Goal: Information Seeking & Learning: Learn about a topic

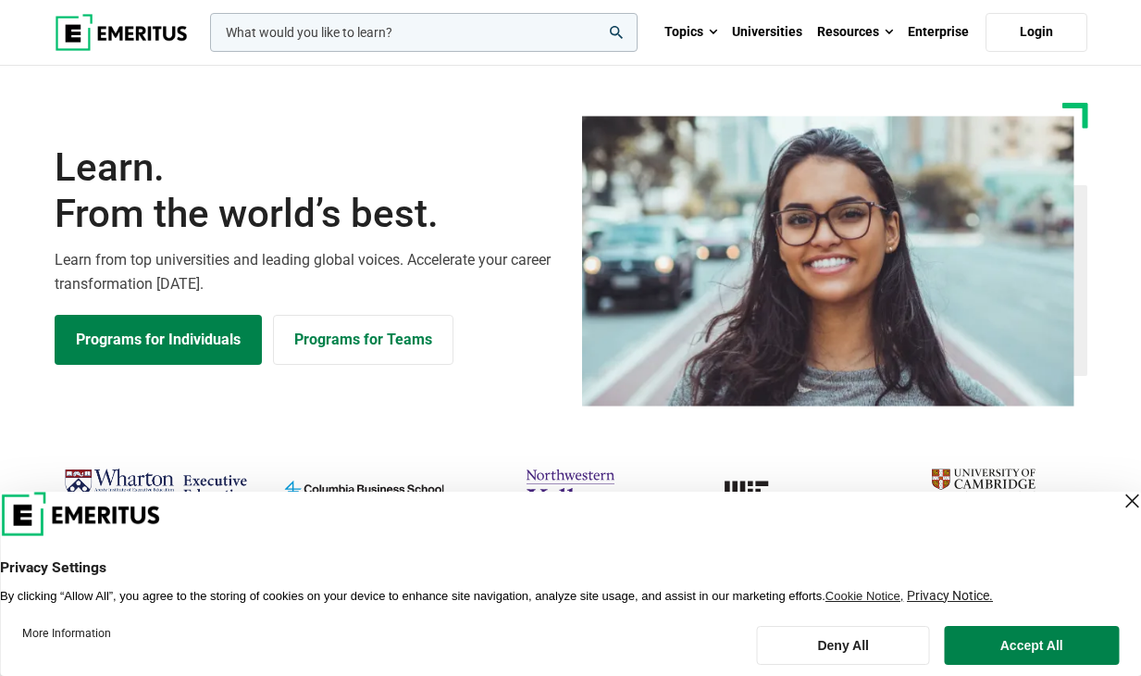
click at [512, 25] on input "woocommerce-product-search-field-0" at bounding box center [424, 32] width 428 height 39
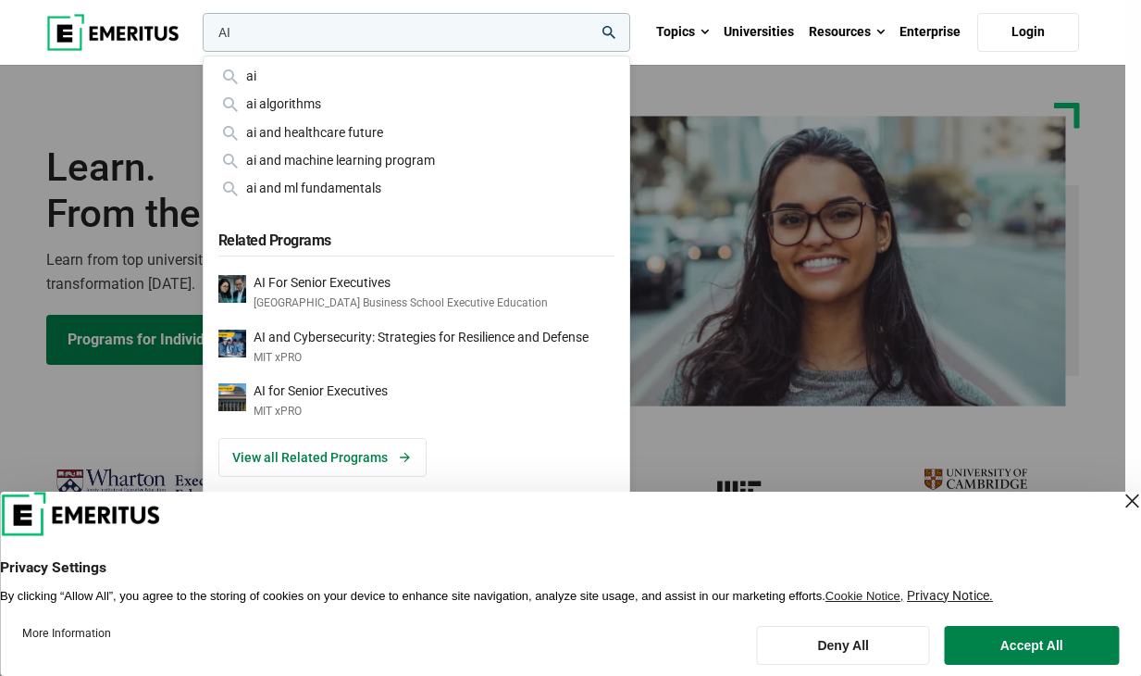
type input "AI"
click at [442, 64] on div "ai ai algorithms ai and healthcare future ai and machine learning program ai an…" at bounding box center [417, 276] width 428 height 440
click at [427, 82] on div "ai" at bounding box center [416, 76] width 396 height 20
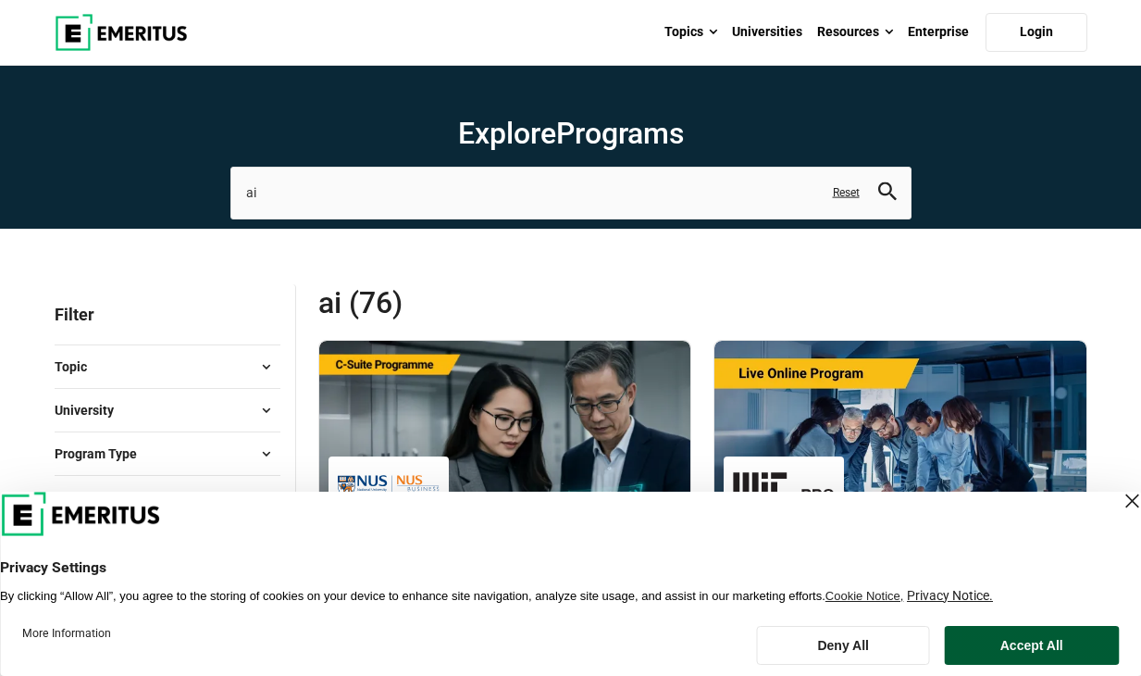
click at [1060, 648] on button "Accept All" at bounding box center [1031, 645] width 175 height 39
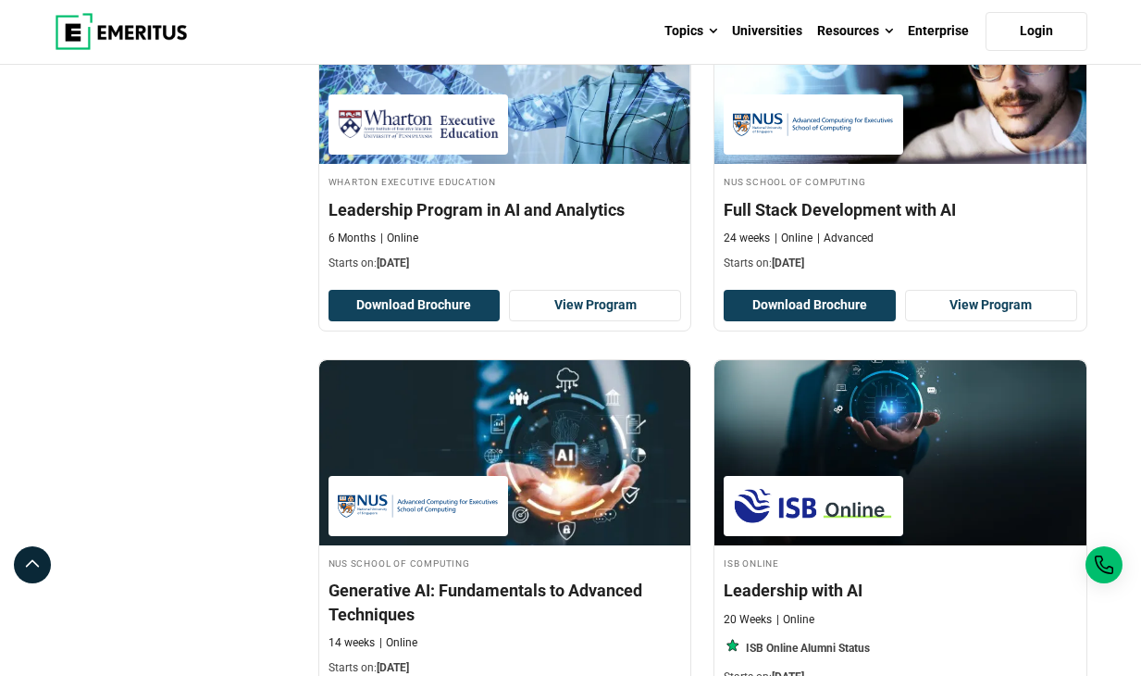
scroll to position [3306, 0]
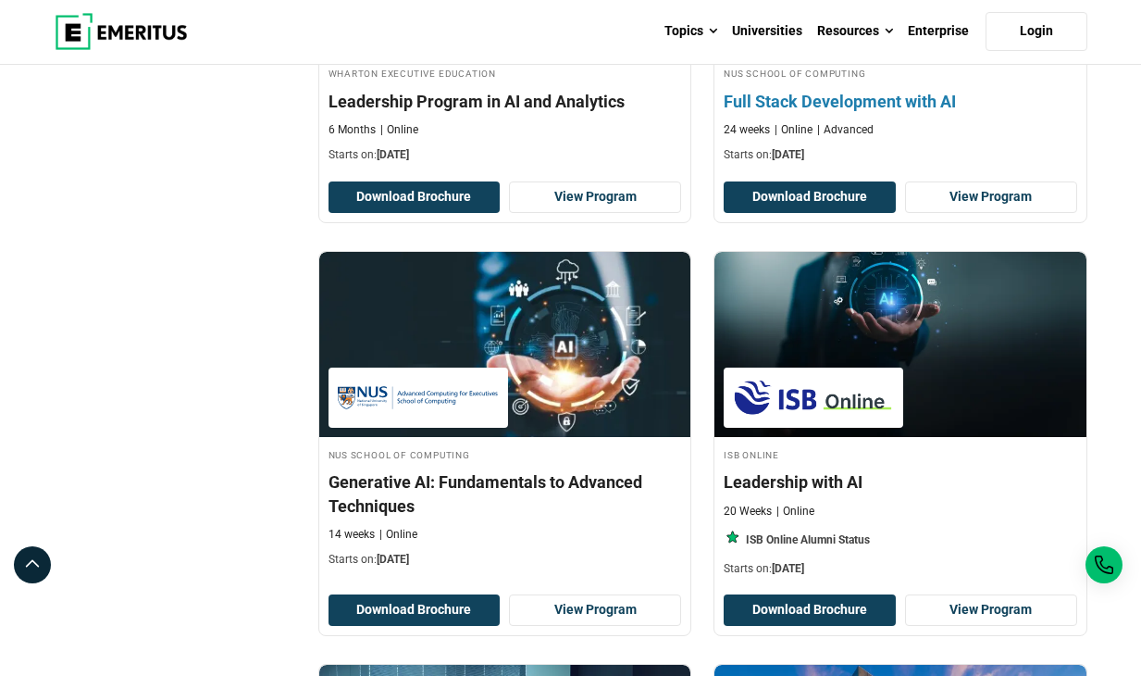
scroll to position [3306, 0]
